Goal: Task Accomplishment & Management: Use online tool/utility

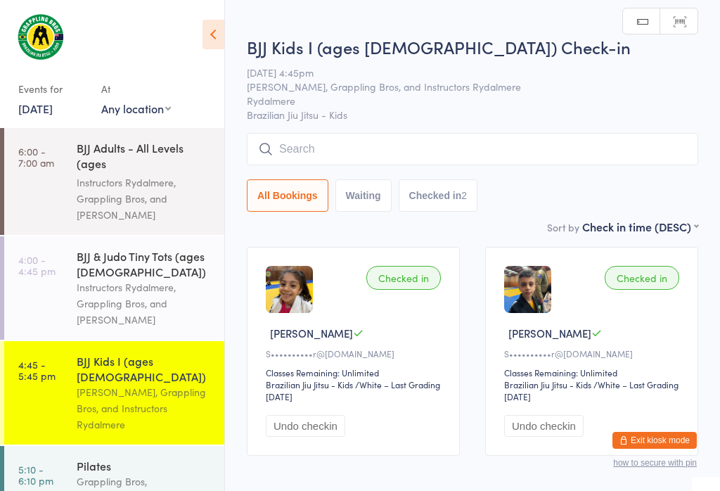
click at [381, 149] on input "search" at bounding box center [473, 149] width 452 height 32
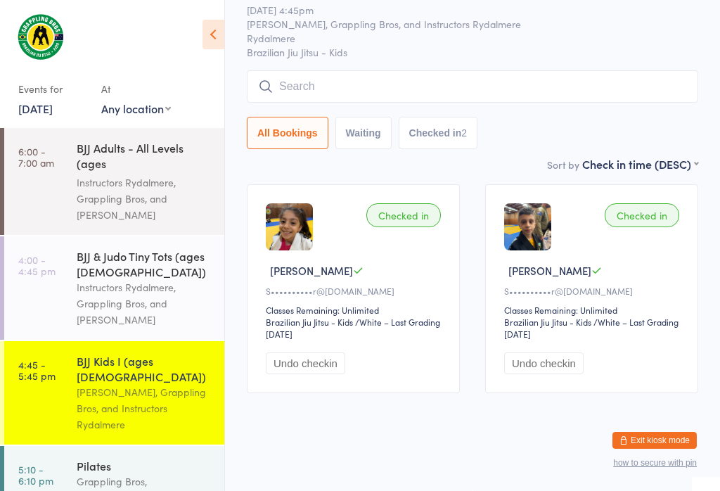
scroll to position [134, 0]
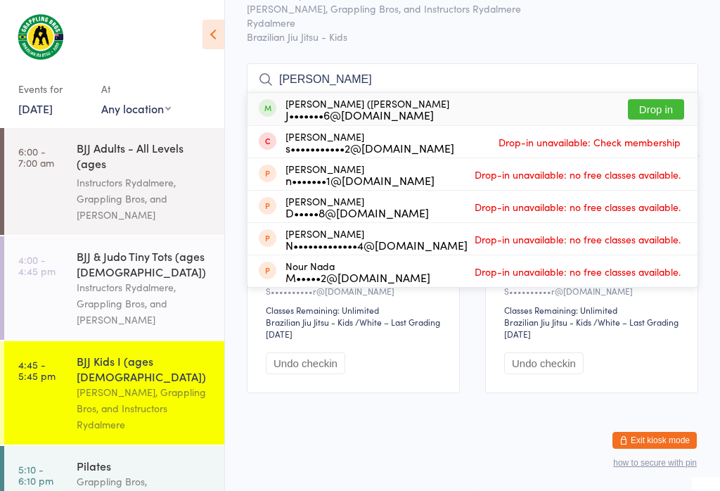
type input "[PERSON_NAME]"
click at [623, 93] on div "[PERSON_NAME] ([PERSON_NAME]) [PERSON_NAME] J•••••••6@[DOMAIN_NAME] Drop in" at bounding box center [473, 109] width 450 height 32
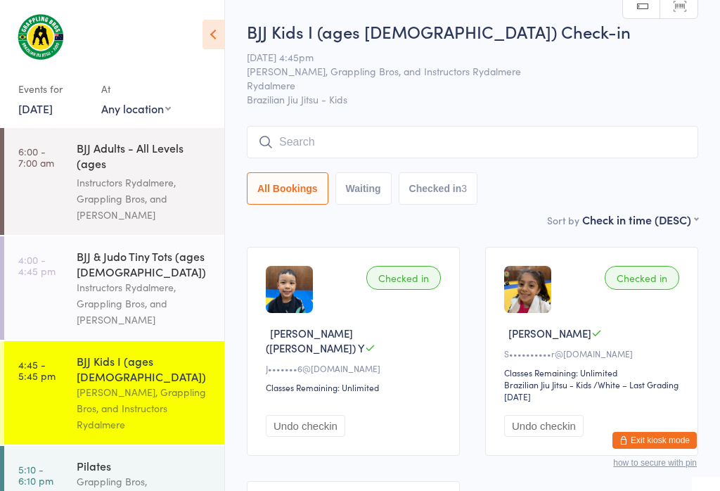
scroll to position [0, 0]
click at [380, 154] on input "search" at bounding box center [473, 142] width 452 height 32
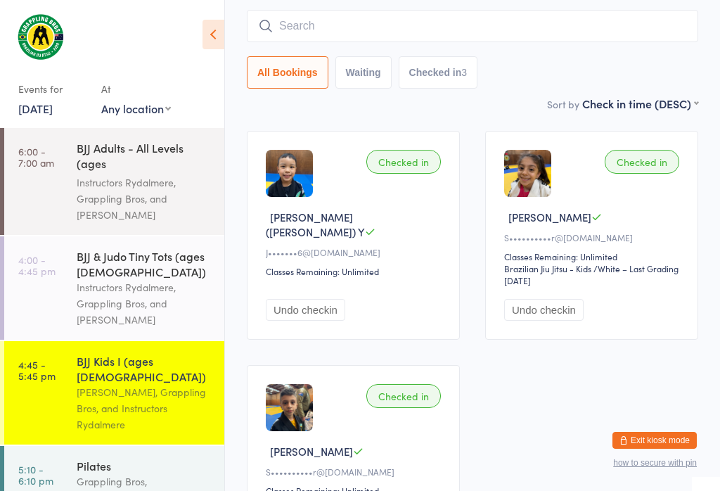
scroll to position [127, 0]
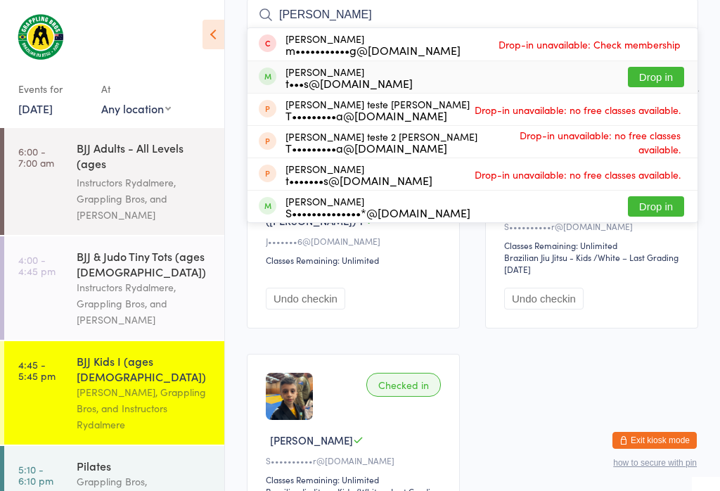
type input "[PERSON_NAME]"
click at [642, 81] on button "Drop in" at bounding box center [656, 77] width 56 height 20
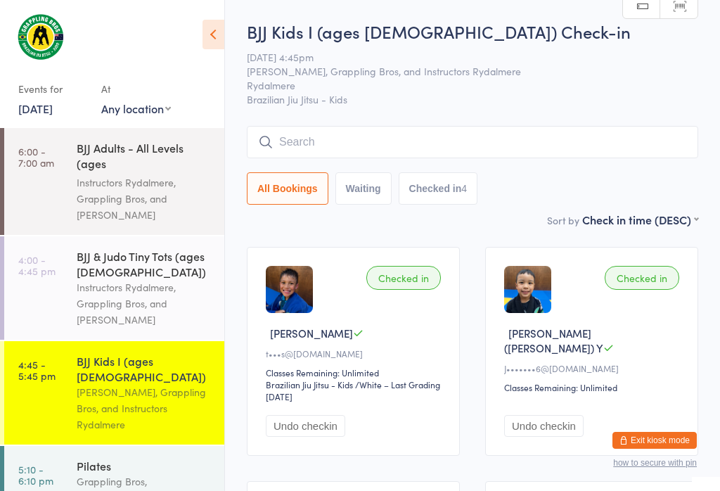
scroll to position [0, 0]
click at [345, 154] on input "search" at bounding box center [473, 142] width 452 height 32
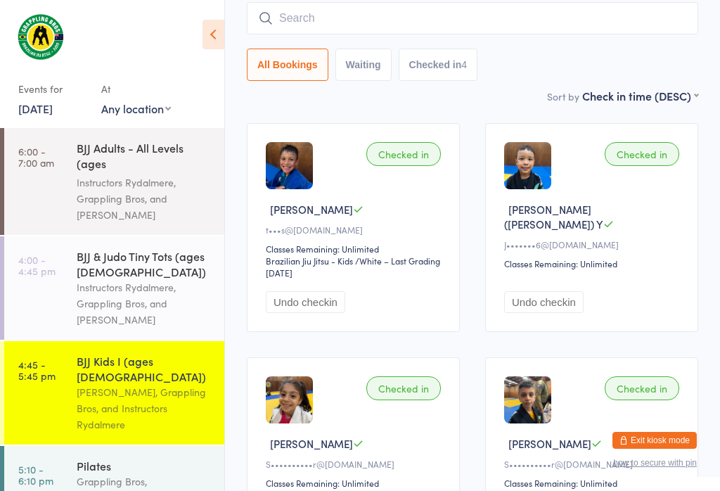
scroll to position [127, 0]
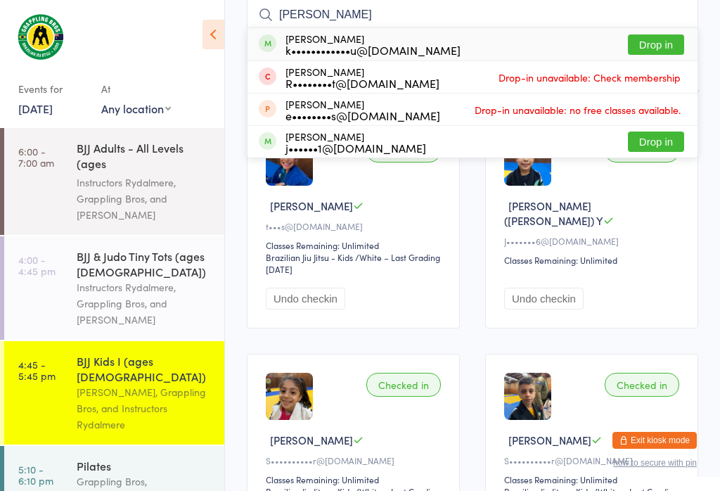
type input "[PERSON_NAME]"
click at [656, 45] on button "Drop in" at bounding box center [656, 44] width 56 height 20
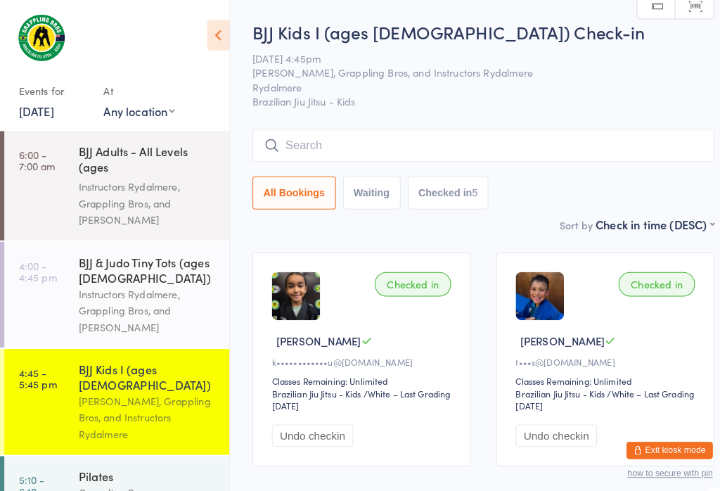
scroll to position [0, 16]
click at [373, 128] on input "search" at bounding box center [473, 142] width 452 height 32
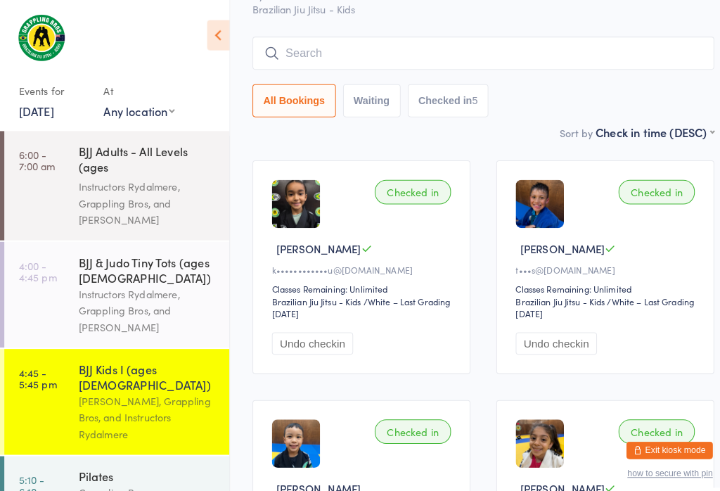
scroll to position [127, 0]
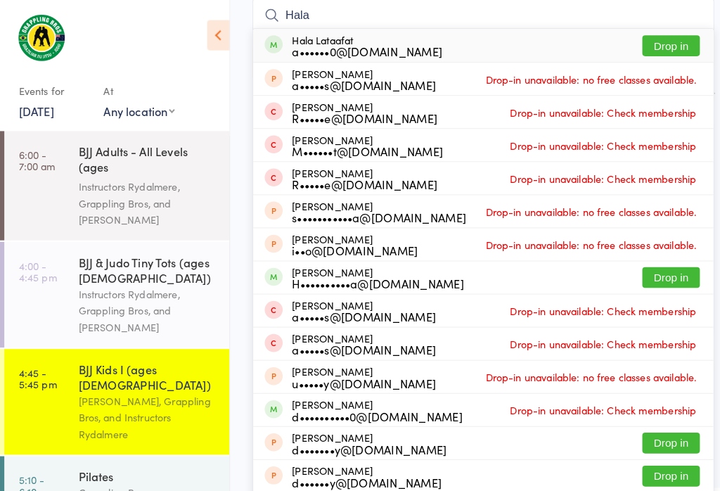
type input "Hala"
click at [656, 49] on button "Drop in" at bounding box center [656, 44] width 56 height 20
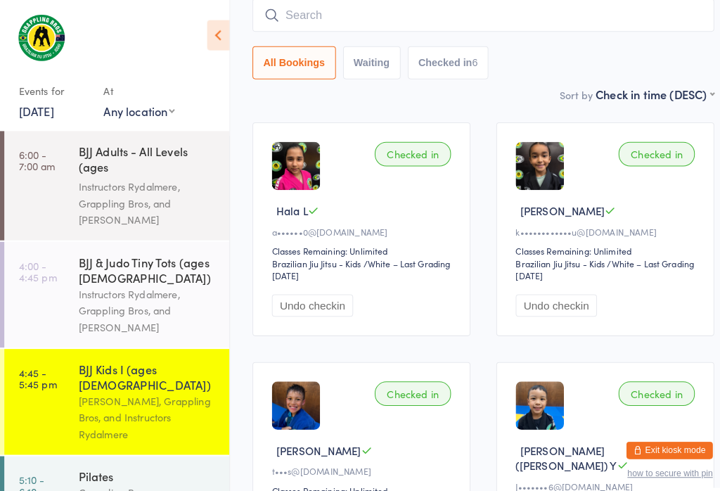
click at [368, 31] on input "search" at bounding box center [473, 15] width 452 height 32
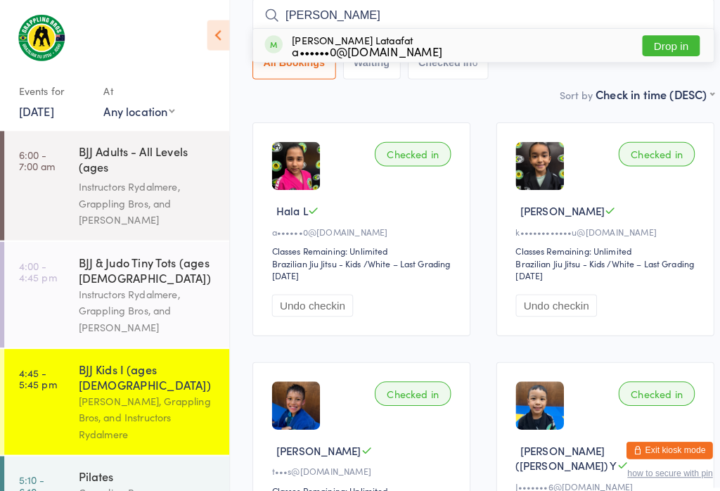
type input "[PERSON_NAME]"
click at [656, 44] on button "Drop in" at bounding box center [656, 44] width 56 height 20
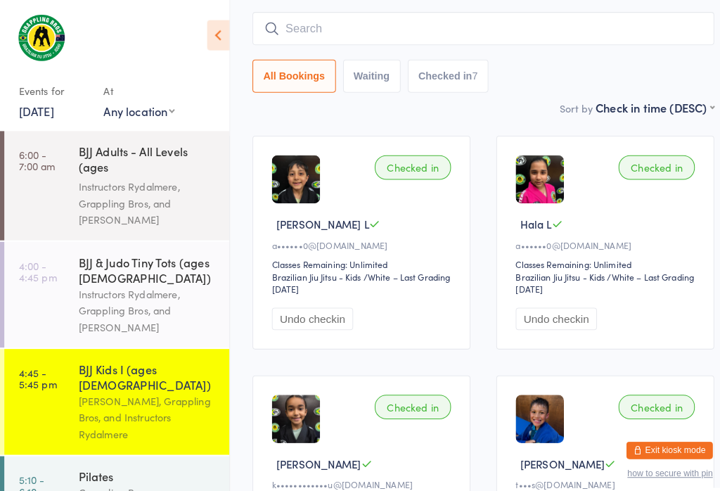
scroll to position [113, 0]
click at [155, 279] on div "BJJ & Judo Tiny Tots (ages [DEMOGRAPHIC_DATA])" at bounding box center [145, 263] width 136 height 31
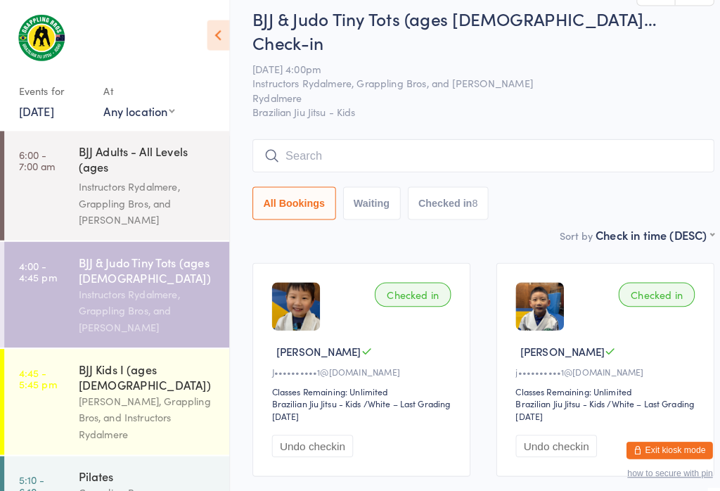
scroll to position [13, 7]
click at [122, 390] on div "[PERSON_NAME], Grappling Bros, and Instructors Rydalmere" at bounding box center [145, 408] width 136 height 49
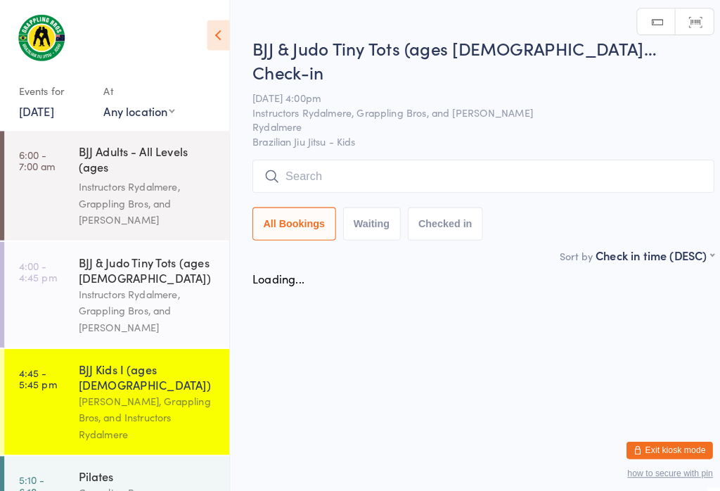
scroll to position [11, 7]
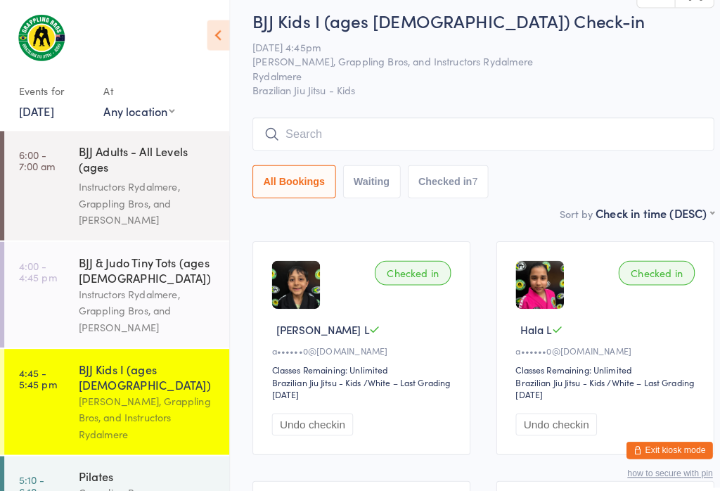
click at [111, 291] on div "Instructors Rydalmere, Grappling Bros, and [PERSON_NAME]" at bounding box center [145, 303] width 136 height 49
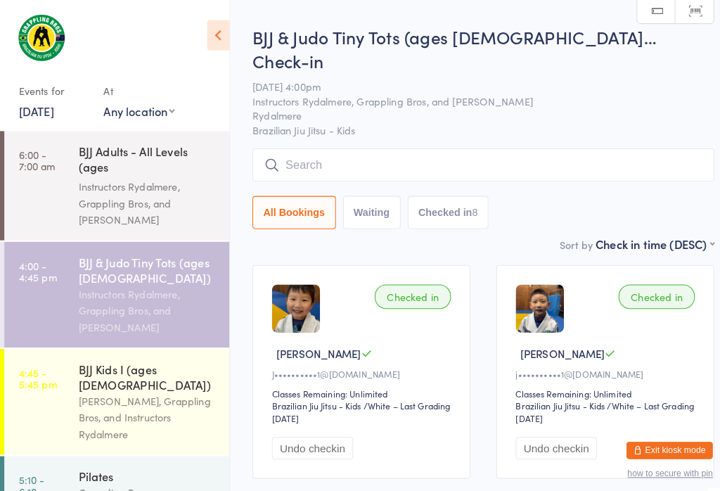
click at [311, 145] on input "search" at bounding box center [473, 161] width 452 height 32
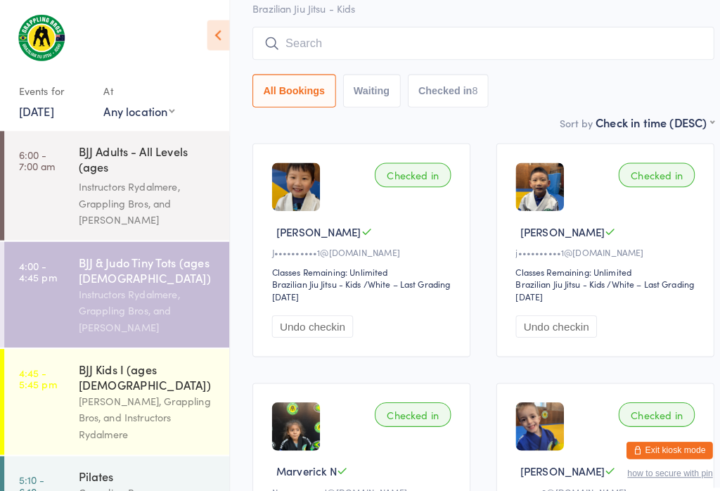
scroll to position [134, 0]
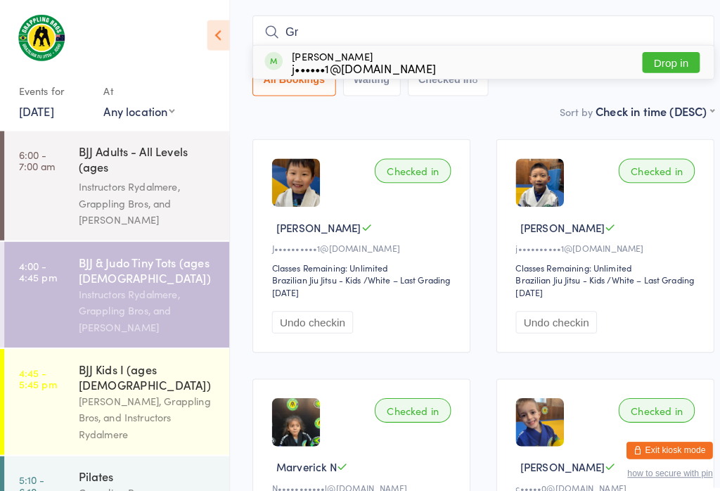
type input "G"
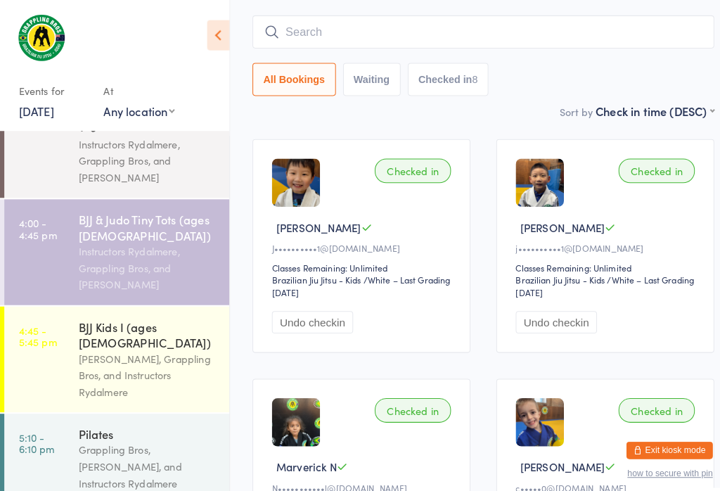
scroll to position [58, 0]
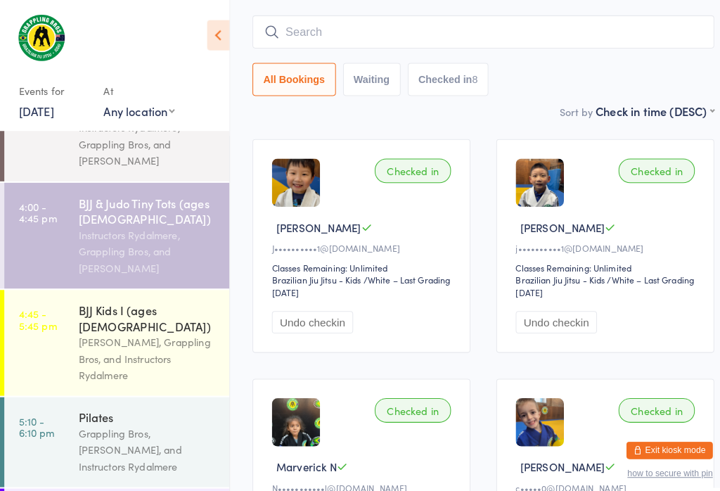
click at [116, 295] on div "BJJ Kids I (ages [DEMOGRAPHIC_DATA])" at bounding box center [145, 310] width 136 height 31
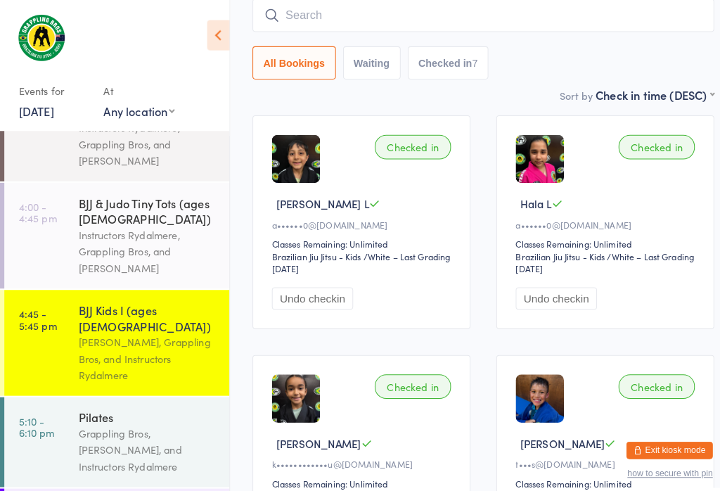
scroll to position [11, 0]
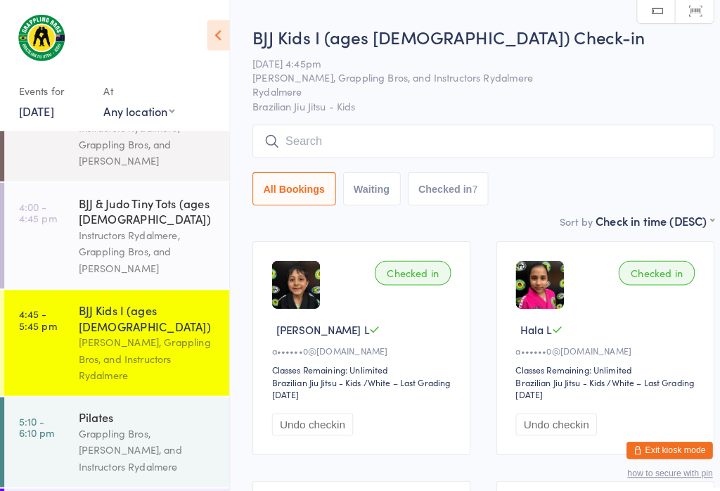
click at [174, 222] on div "Instructors Rydalmere, Grappling Bros, and [PERSON_NAME]" at bounding box center [145, 246] width 136 height 49
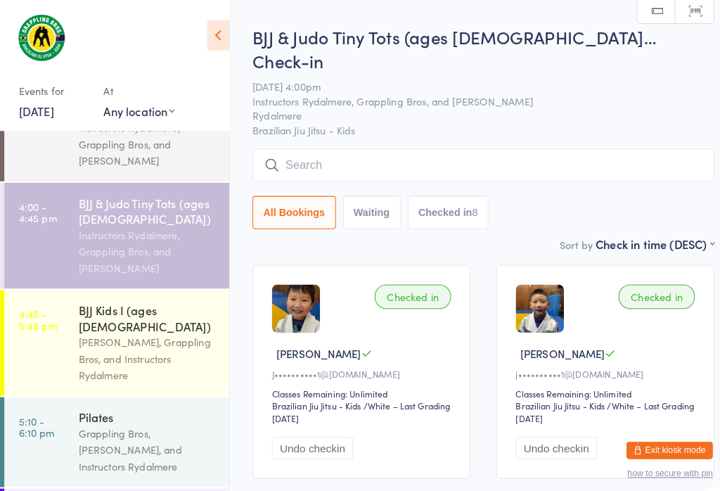
click at [161, 326] on div "[PERSON_NAME], Grappling Bros, and Instructors Rydalmere" at bounding box center [145, 350] width 136 height 49
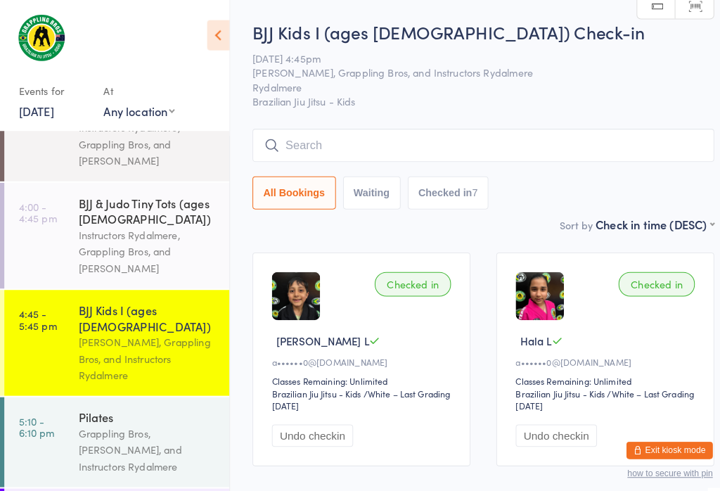
click at [113, 116] on select "Any location [GEOGRAPHIC_DATA] - [PERSON_NAME]" at bounding box center [136, 108] width 70 height 15
click at [152, 231] on div "Instructors Rydalmere, Grappling Bros, and [PERSON_NAME]" at bounding box center [145, 246] width 136 height 49
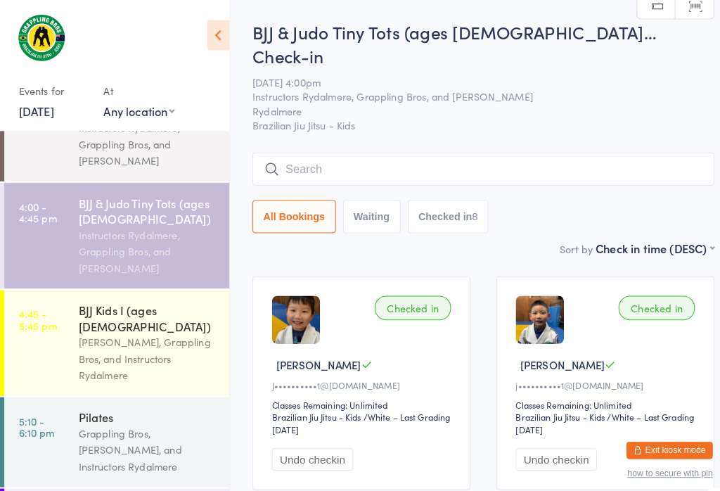
click at [165, 328] on div "[PERSON_NAME], Grappling Bros, and Instructors Rydalmere" at bounding box center [145, 350] width 136 height 49
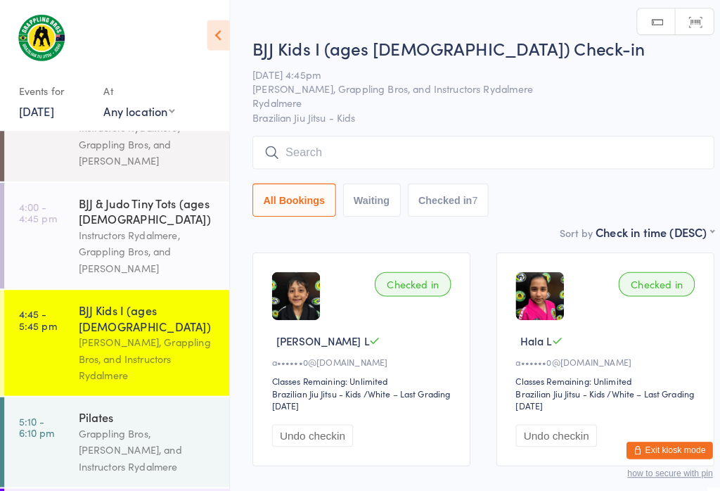
click at [400, 152] on input "search" at bounding box center [473, 149] width 452 height 32
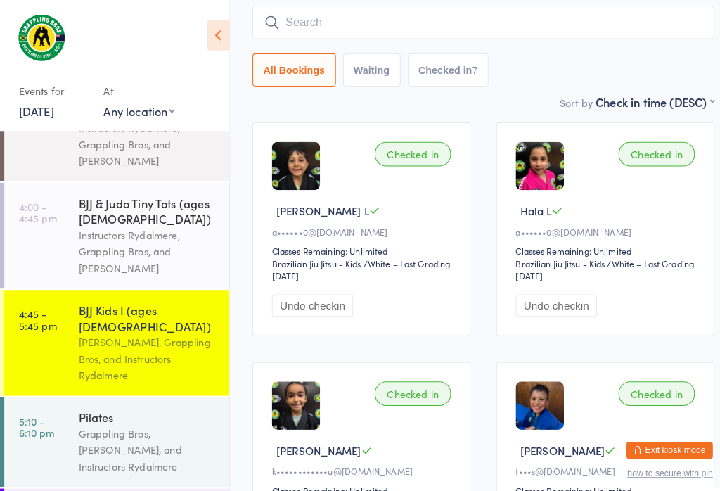
scroll to position [134, 0]
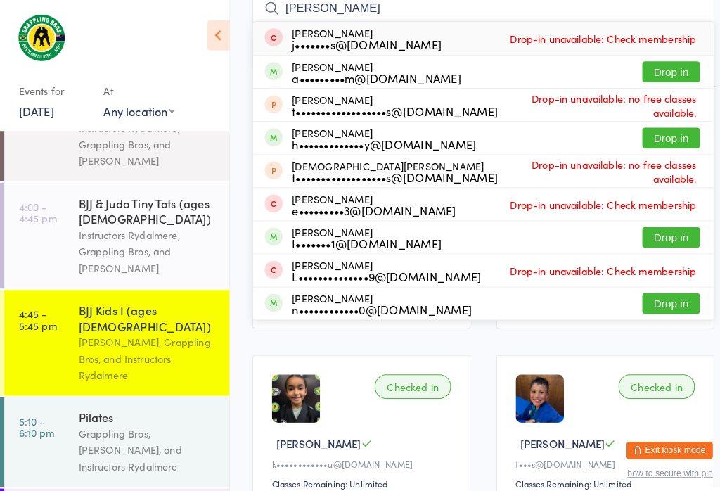
type input "[PERSON_NAME]"
click at [397, 76] on div "a•••••••••m@[DOMAIN_NAME]" at bounding box center [368, 75] width 165 height 11
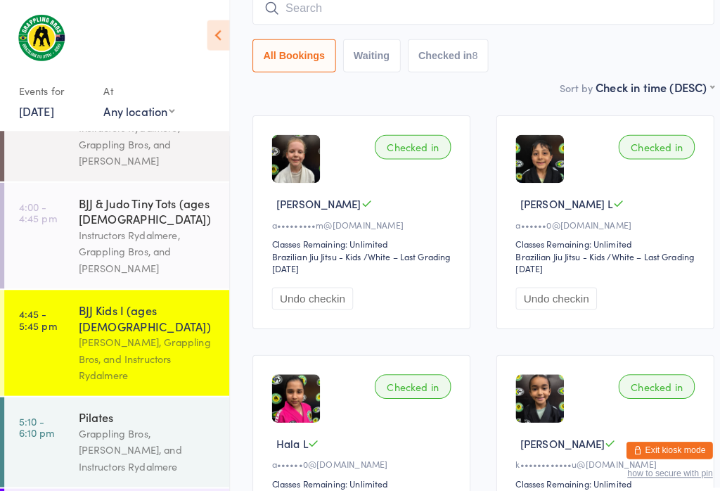
click at [390, 13] on input "search" at bounding box center [473, 8] width 452 height 32
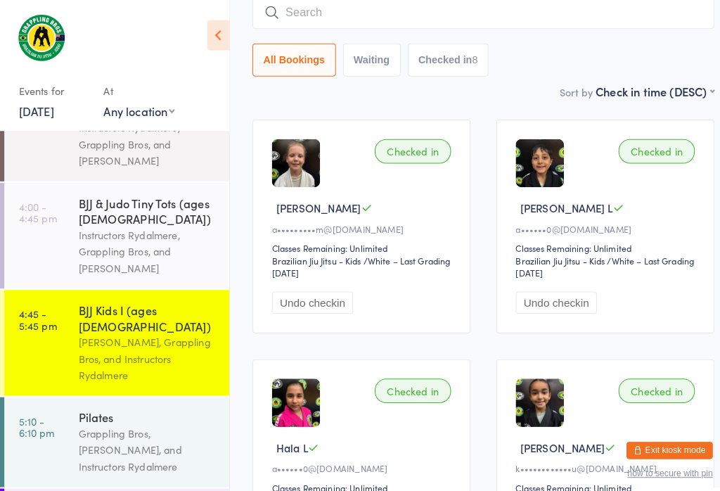
scroll to position [127, 0]
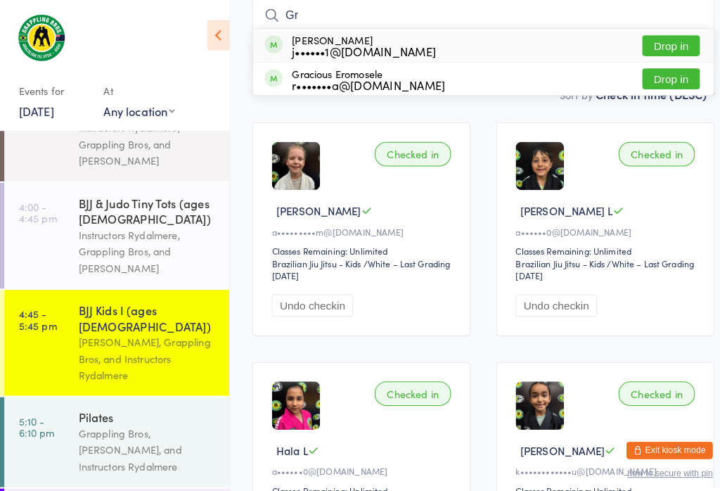
type input "G"
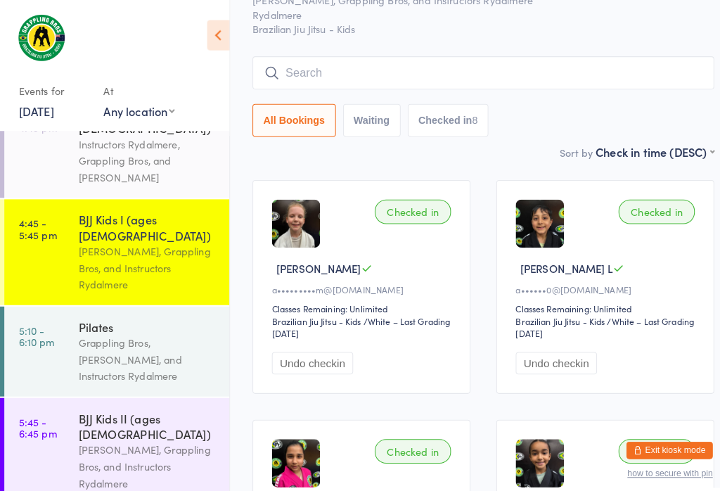
scroll to position [158, 0]
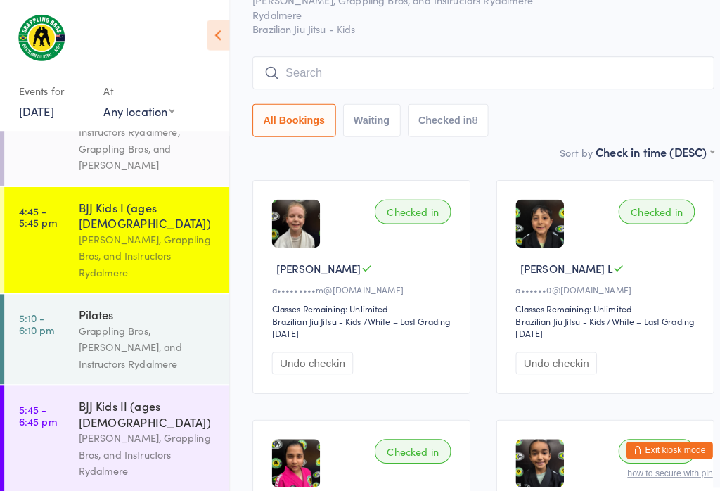
click at [77, 389] on div "BJJ Kids II (ages [DEMOGRAPHIC_DATA])" at bounding box center [145, 404] width 136 height 31
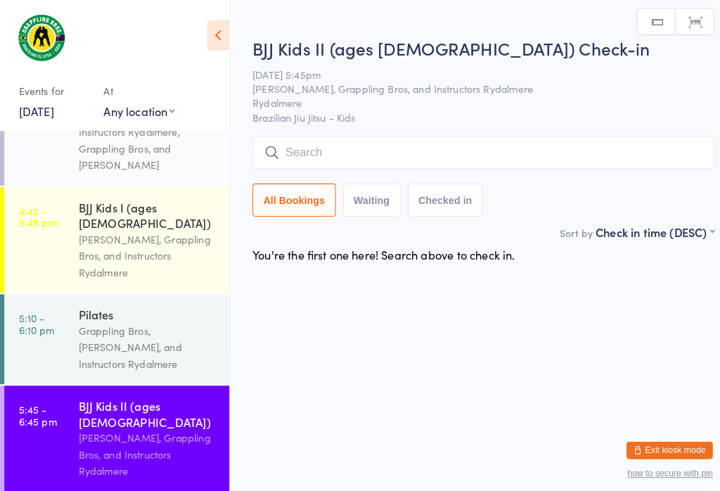
scroll to position [11, 16]
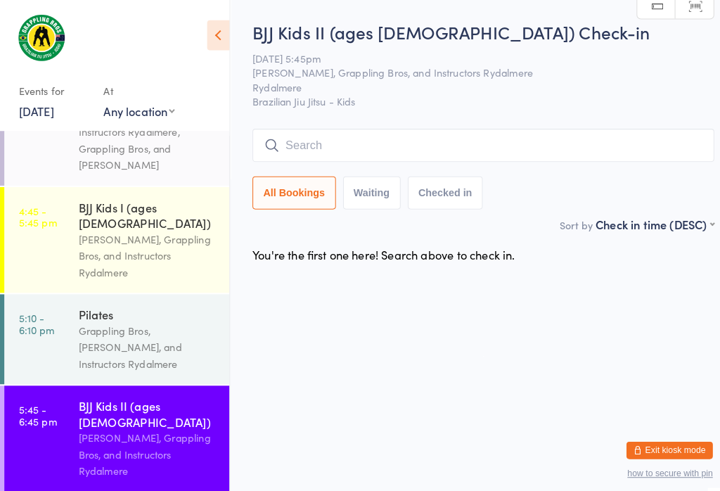
click at [329, 132] on input "search" at bounding box center [473, 142] width 452 height 32
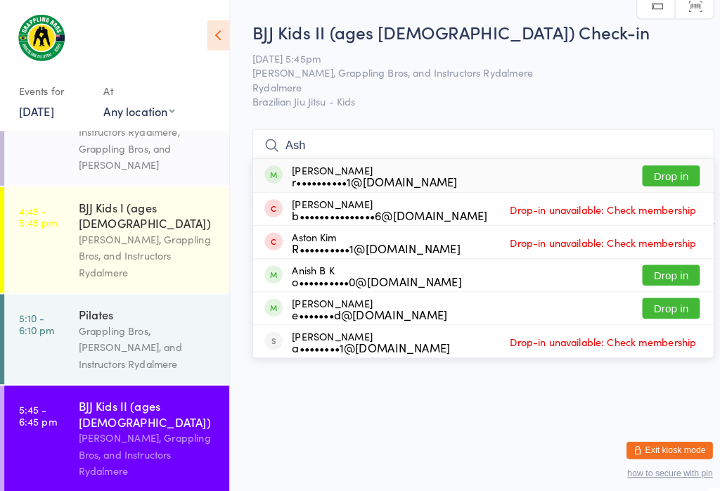
type input "Ash"
click at [668, 162] on button "Drop in" at bounding box center [656, 172] width 56 height 20
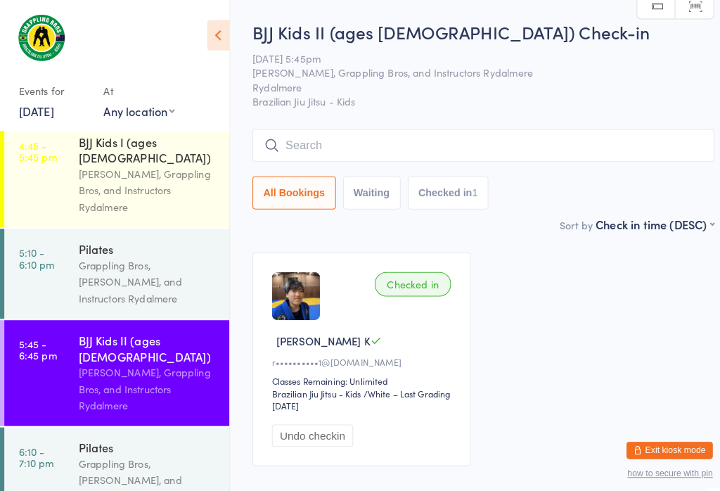
scroll to position [224, 0]
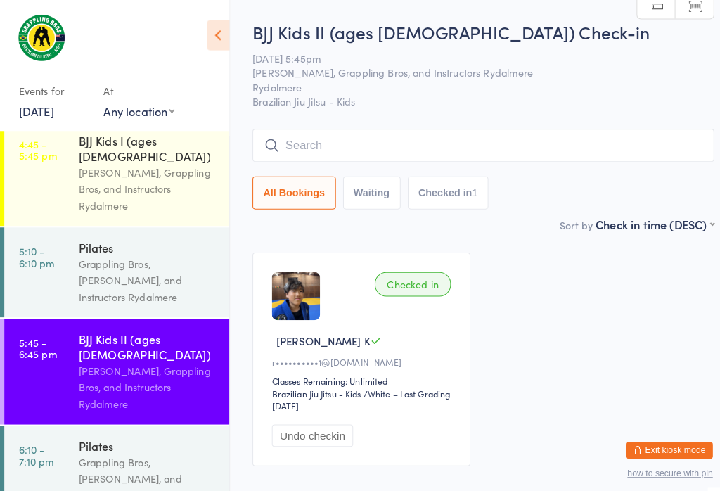
click at [321, 141] on input "search" at bounding box center [473, 142] width 452 height 32
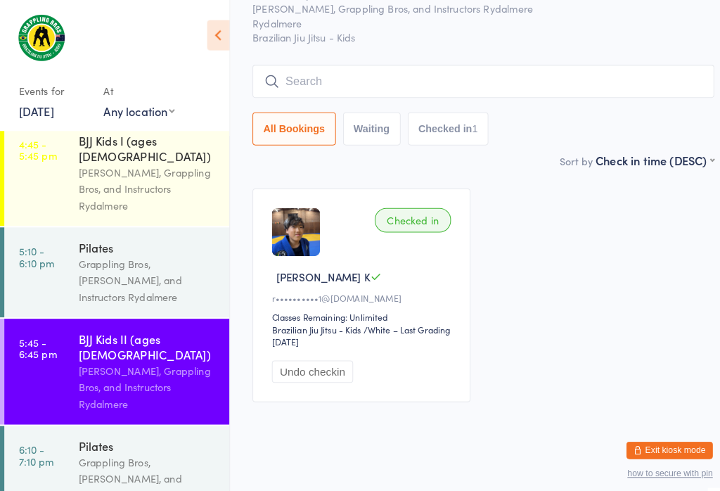
scroll to position [127, 0]
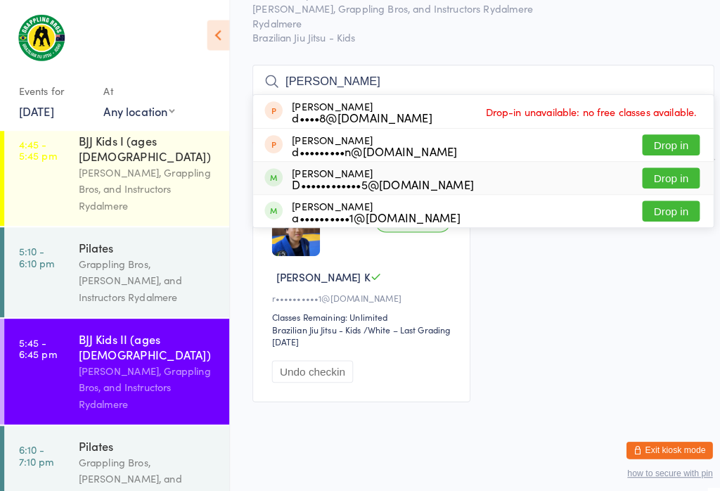
type input "[PERSON_NAME]"
click at [260, 165] on span at bounding box center [268, 174] width 18 height 18
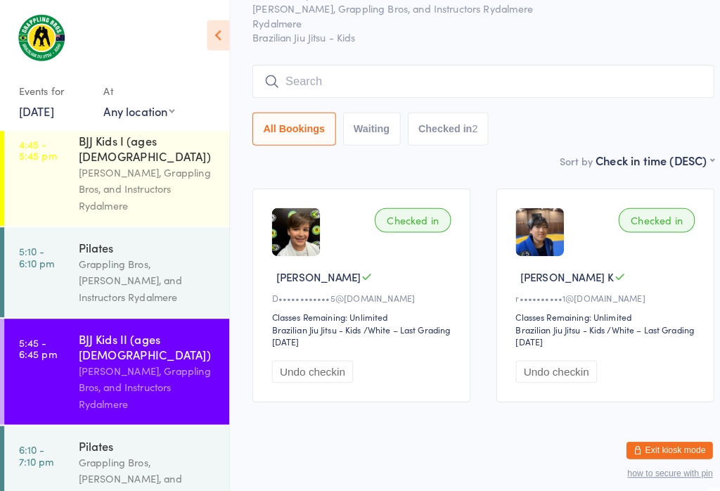
click at [379, 63] on input "search" at bounding box center [473, 79] width 452 height 32
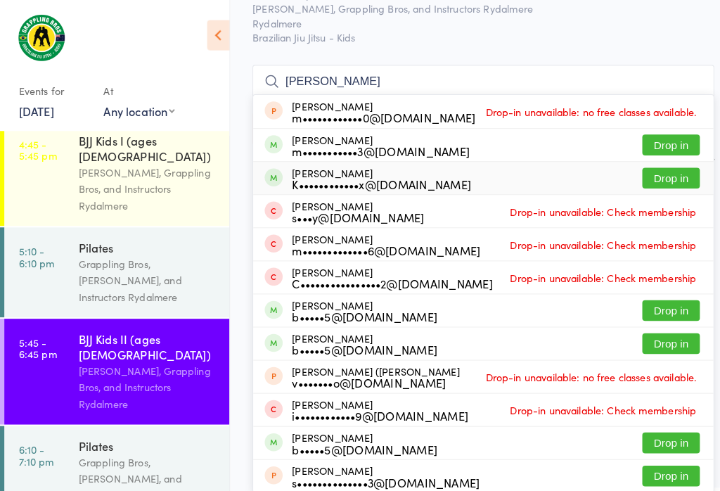
type input "[PERSON_NAME]"
click at [642, 164] on button "Drop in" at bounding box center [656, 174] width 56 height 20
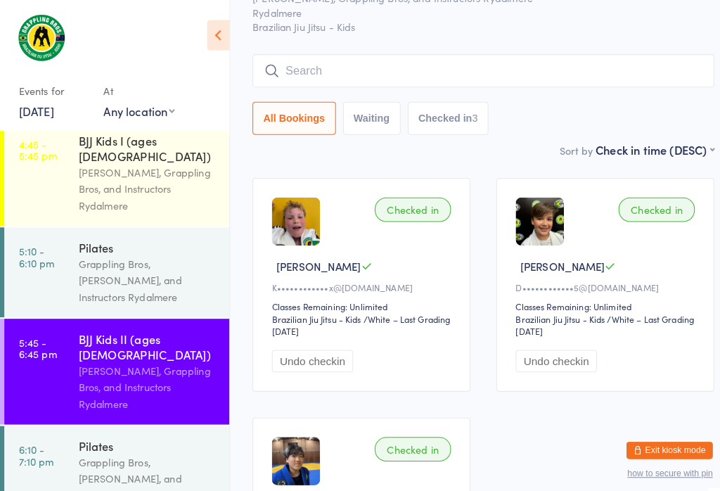
scroll to position [72, 0]
click at [555, 75] on input "search" at bounding box center [473, 69] width 452 height 32
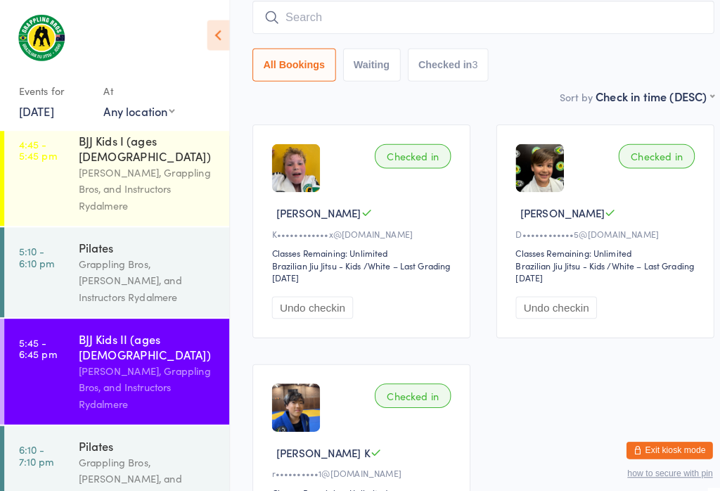
scroll to position [127, 0]
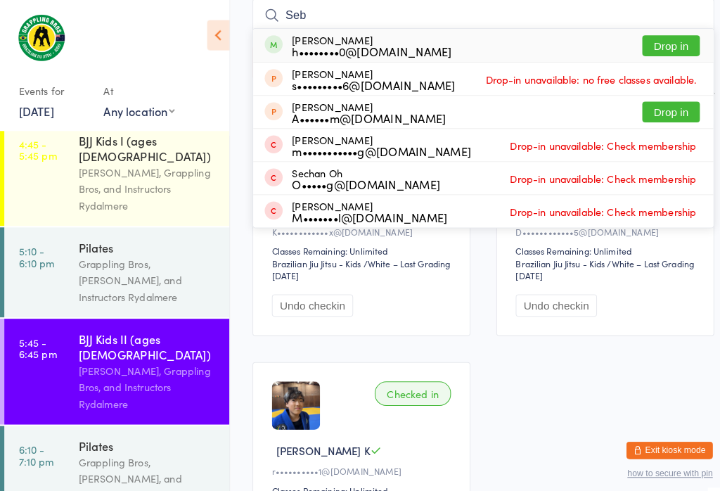
type input "Seb"
click at [647, 46] on button "Drop in" at bounding box center [656, 44] width 56 height 20
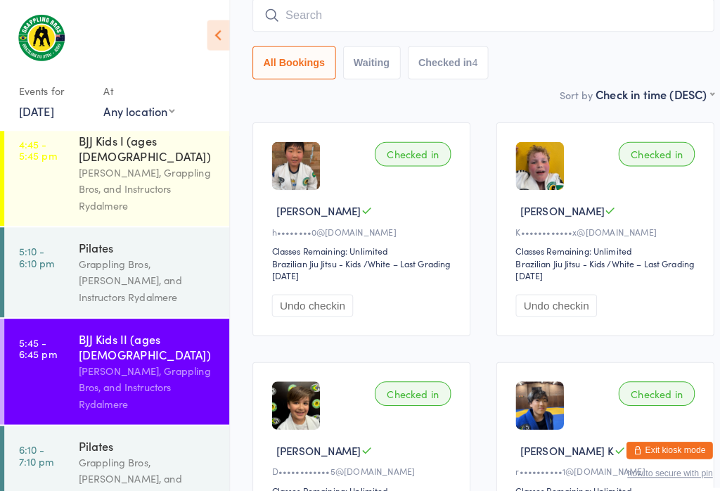
click at [454, 20] on input "search" at bounding box center [473, 15] width 452 height 32
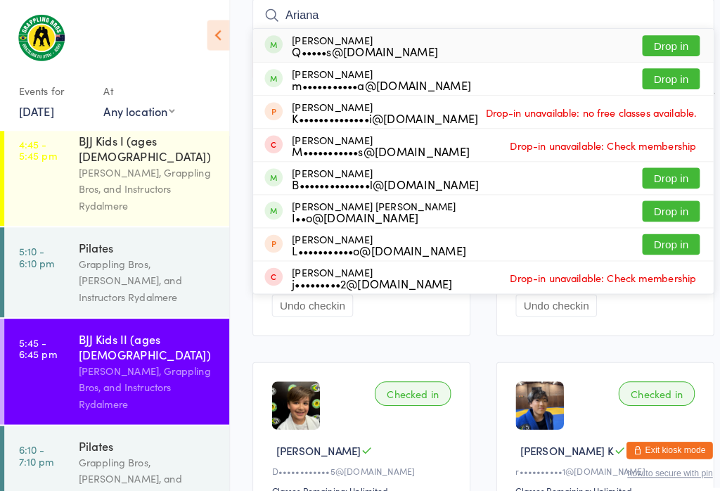
type input "Ariana"
click at [666, 39] on button "Drop in" at bounding box center [656, 44] width 56 height 20
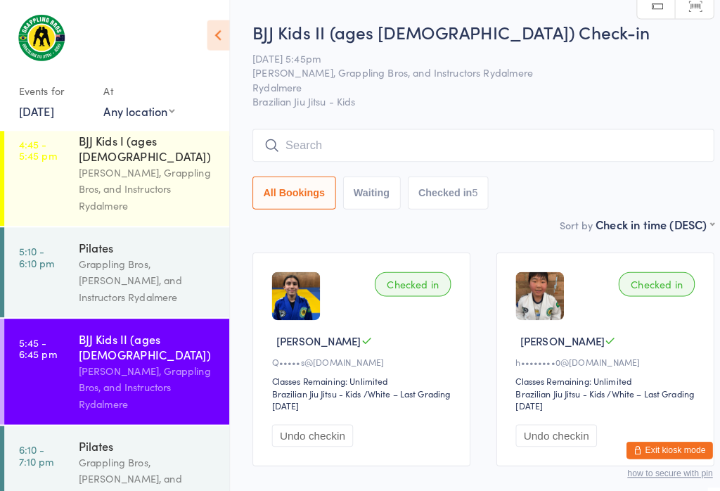
scroll to position [0, 0]
click at [519, 142] on input "search" at bounding box center [473, 142] width 452 height 32
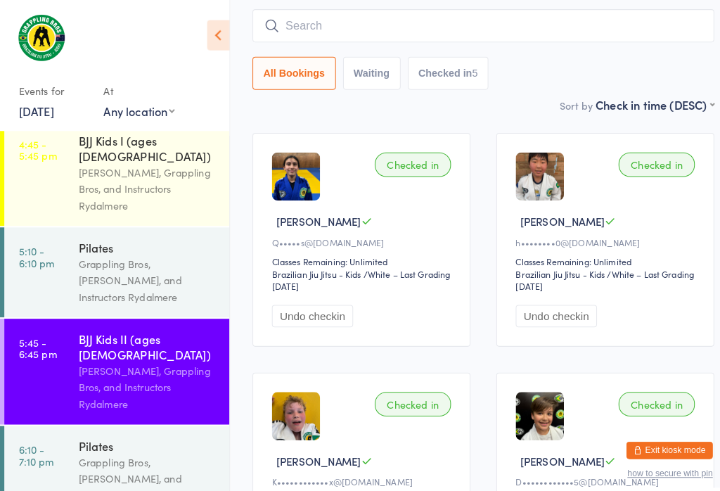
scroll to position [127, 0]
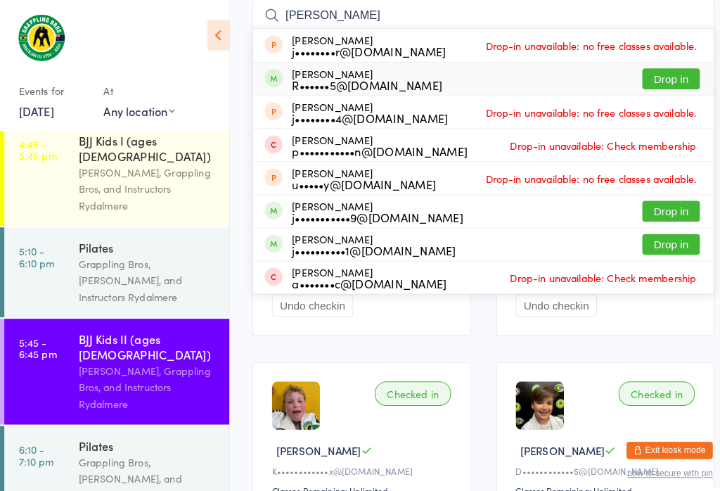
type input "[PERSON_NAME]"
click at [648, 82] on button "Drop in" at bounding box center [656, 77] width 56 height 20
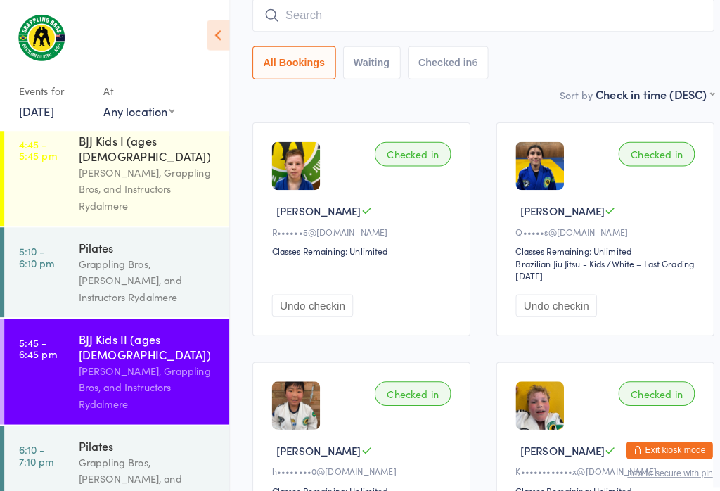
click at [424, 27] on input "search" at bounding box center [473, 15] width 452 height 32
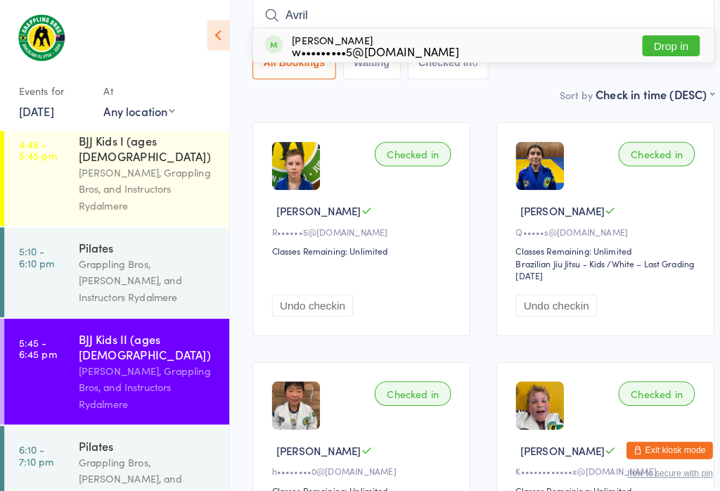
type input "Avril"
click at [657, 44] on button "Drop in" at bounding box center [656, 44] width 56 height 20
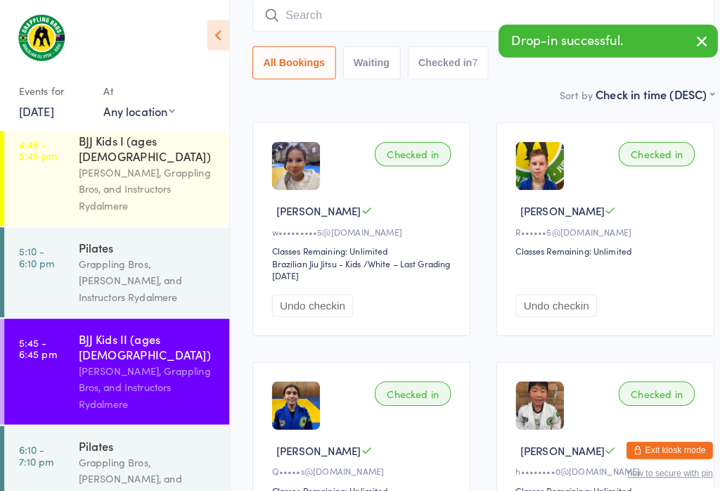
click at [319, 17] on input "search" at bounding box center [473, 15] width 452 height 32
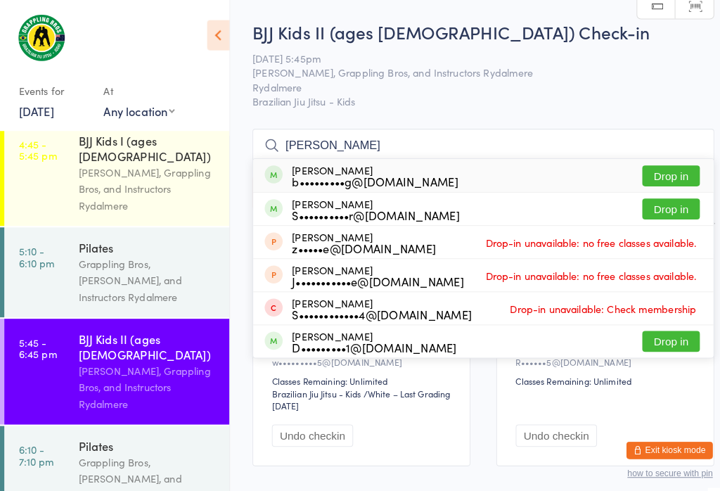
scroll to position [0, 0]
type input "[PERSON_NAME]"
click at [668, 170] on button "Drop in" at bounding box center [656, 172] width 56 height 20
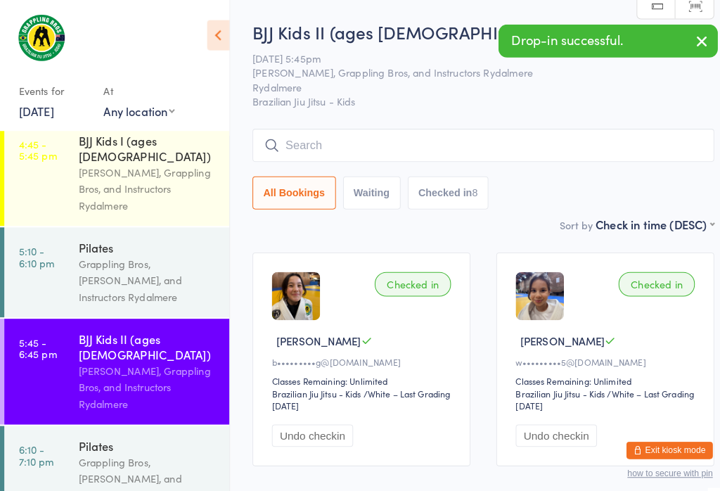
click at [473, 139] on input "search" at bounding box center [473, 142] width 452 height 32
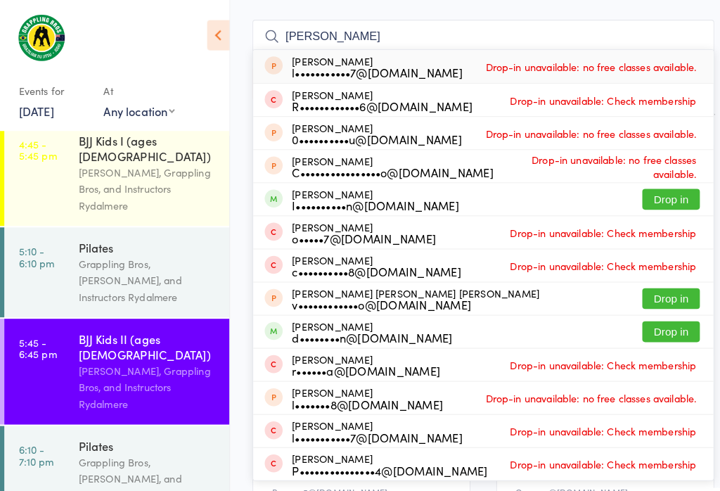
scroll to position [109, 0]
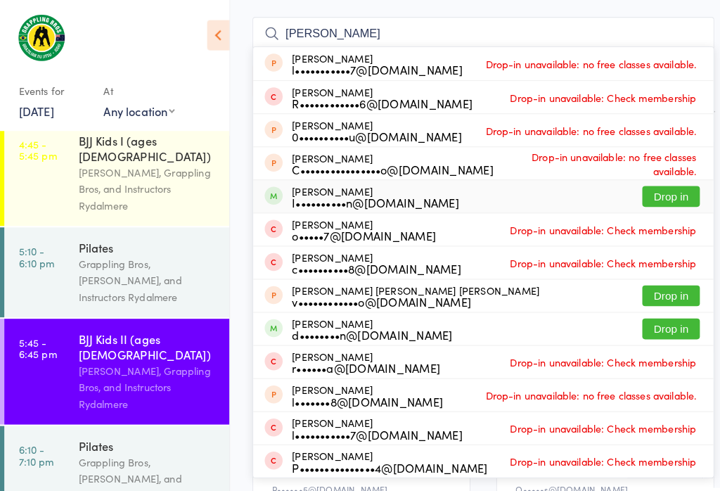
type input "[PERSON_NAME]"
click at [659, 184] on button "Drop in" at bounding box center [656, 192] width 56 height 20
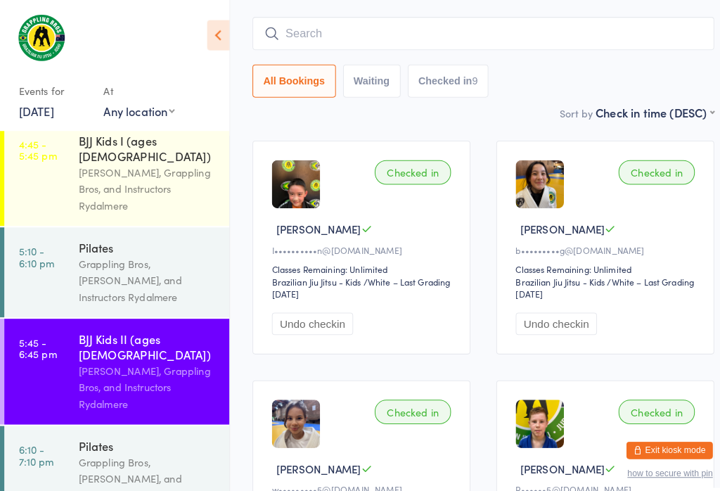
click at [300, 44] on input "search" at bounding box center [473, 33] width 452 height 32
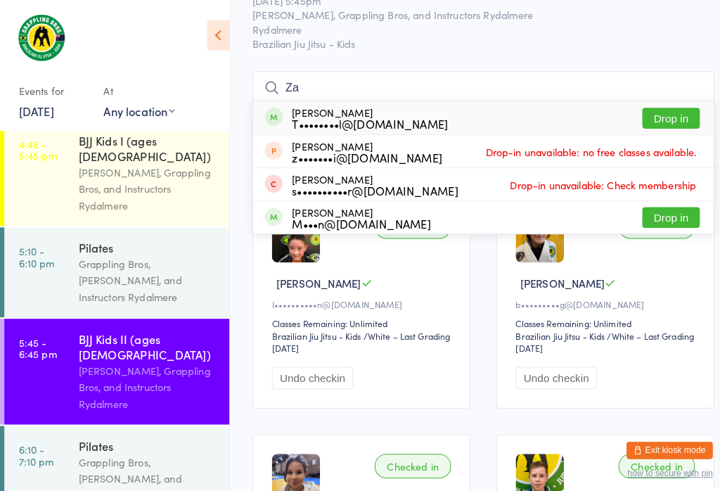
scroll to position [133, 225]
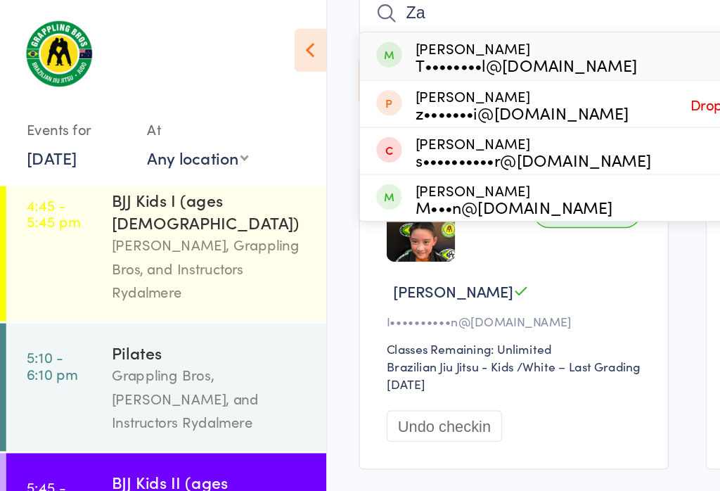
type input "Za"
click at [628, 29] on button "Drop in" at bounding box center [656, 39] width 56 height 20
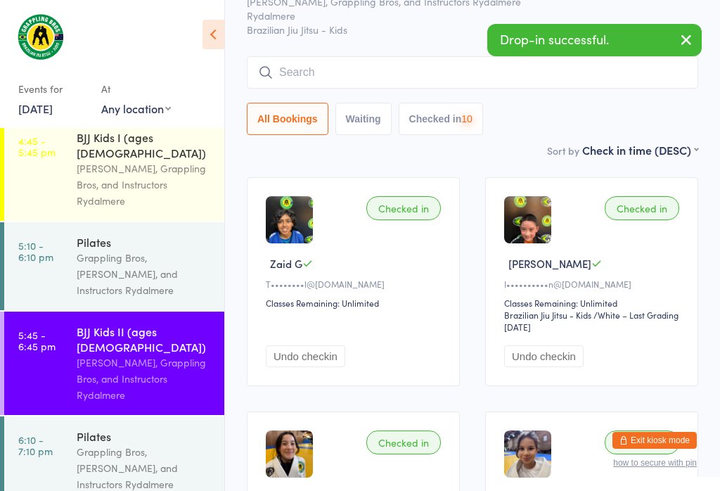
scroll to position [141, 0]
